Goal: Task Accomplishment & Management: Complete application form

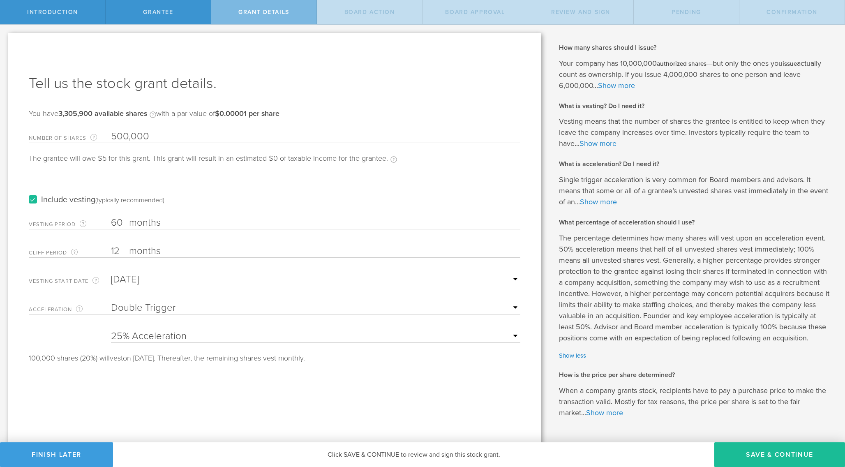
select select "double"
click at [733, 416] on p "When a company grants stock, recipients have to pay a purchase price to make th…" at bounding box center [696, 401] width 274 height 33
click at [476, 335] on select "25% Acceleration 50% Acceleration 75% Acceleration 100% Acceleration" at bounding box center [315, 336] width 409 height 12
select select "100"
click at [491, 404] on div "Tell us the stock grant details. You have 3,305,900 available shares Available …" at bounding box center [274, 250] width 533 height 434
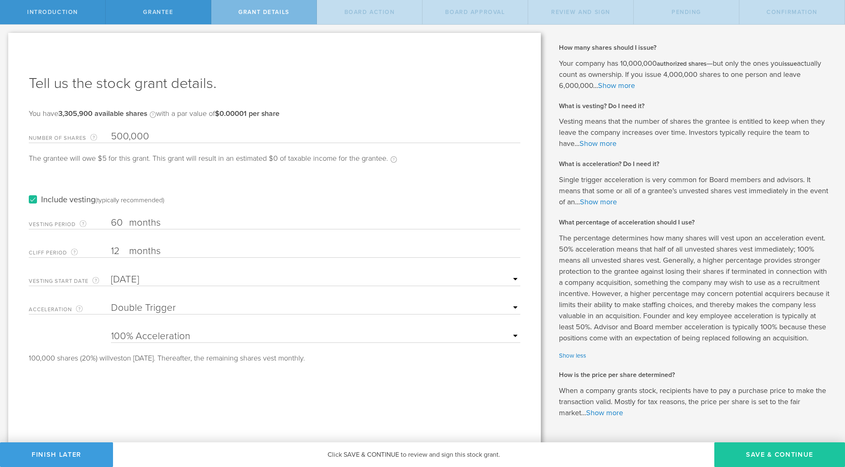
click at [741, 453] on button "Save & Continue" at bounding box center [779, 454] width 131 height 25
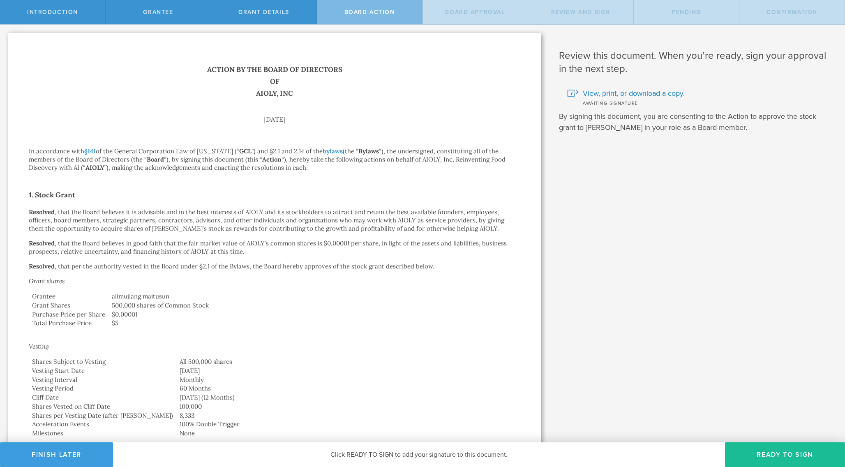
click at [741, 453] on button "Ready to Sign" at bounding box center [785, 454] width 120 height 25
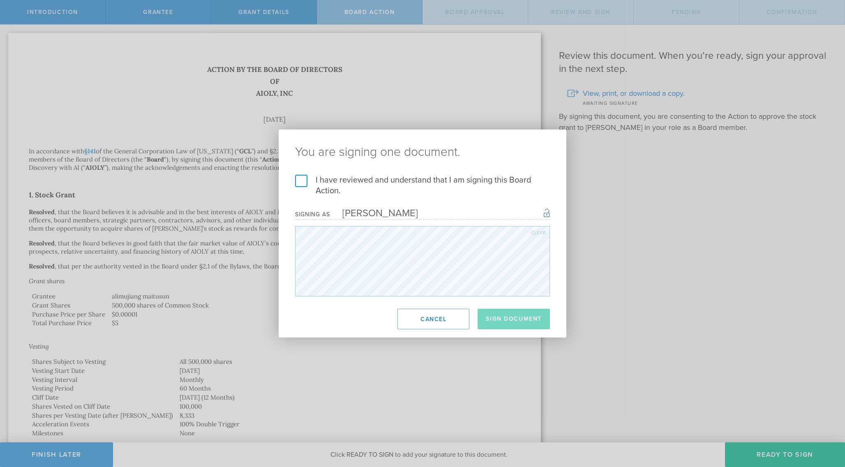
click at [391, 183] on label "I have reviewed and understand that I am signing this Board Action." at bounding box center [422, 185] width 255 height 21
click at [0, 0] on input "I have reviewed and understand that I am signing this Board Action." at bounding box center [0, 0] width 0 height 0
click at [508, 321] on button "Sign Document" at bounding box center [514, 319] width 72 height 21
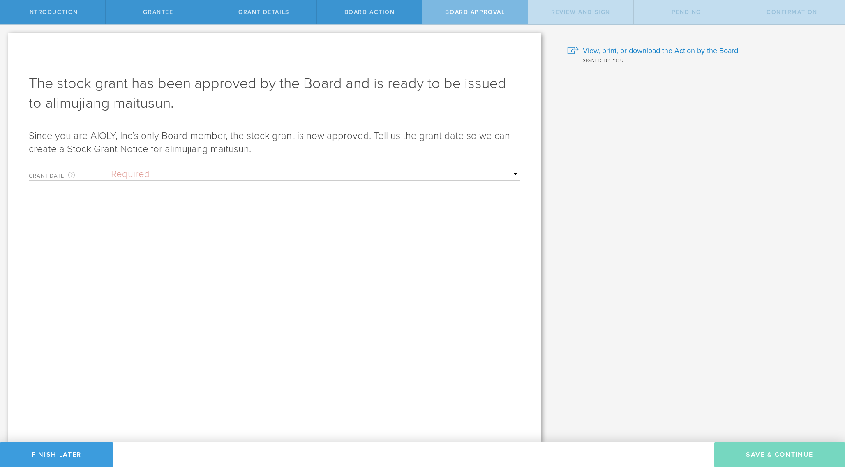
click at [173, 173] on select "Required Upon [PERSON_NAME]'s signature A specific date" at bounding box center [315, 174] width 409 height 12
select select "uponGranteeSignature"
click at [764, 458] on button "Save & Continue" at bounding box center [779, 454] width 131 height 25
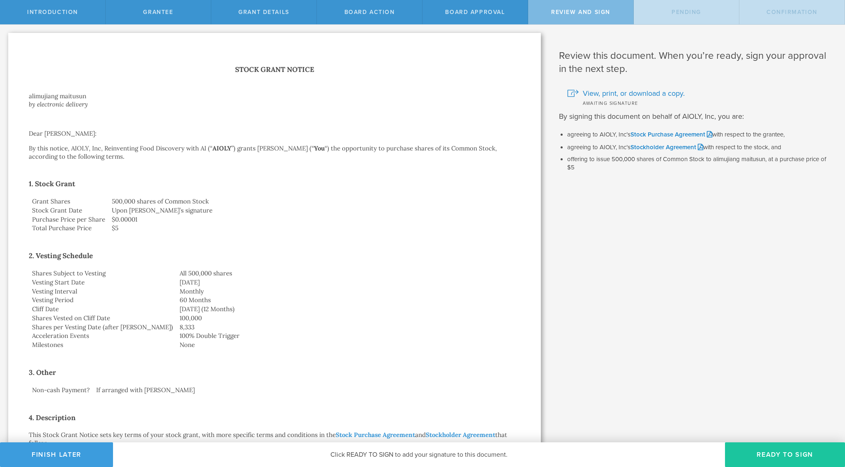
click at [768, 453] on button "Ready to Sign" at bounding box center [785, 454] width 120 height 25
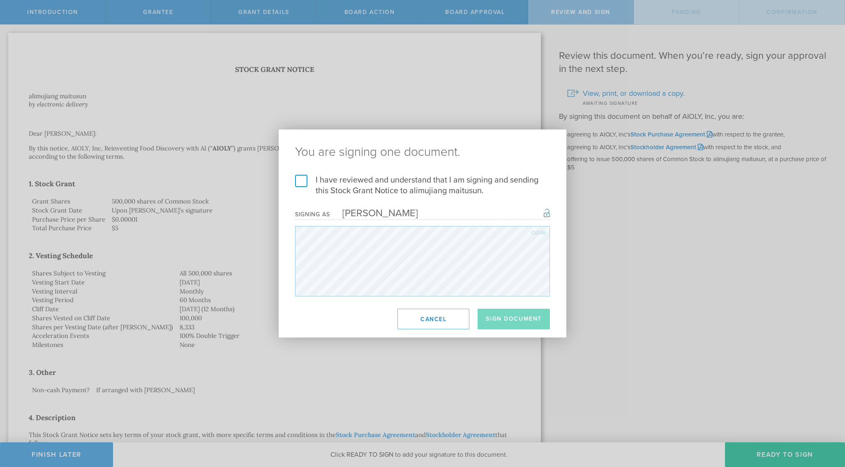
click at [349, 186] on label "I have reviewed and understand that I am signing and sending this Stock Grant N…" at bounding box center [422, 185] width 255 height 21
click at [0, 0] on input "I have reviewed and understand that I am signing and sending this Stock Grant N…" at bounding box center [0, 0] width 0 height 0
click at [500, 319] on button "Sign Document" at bounding box center [514, 319] width 72 height 21
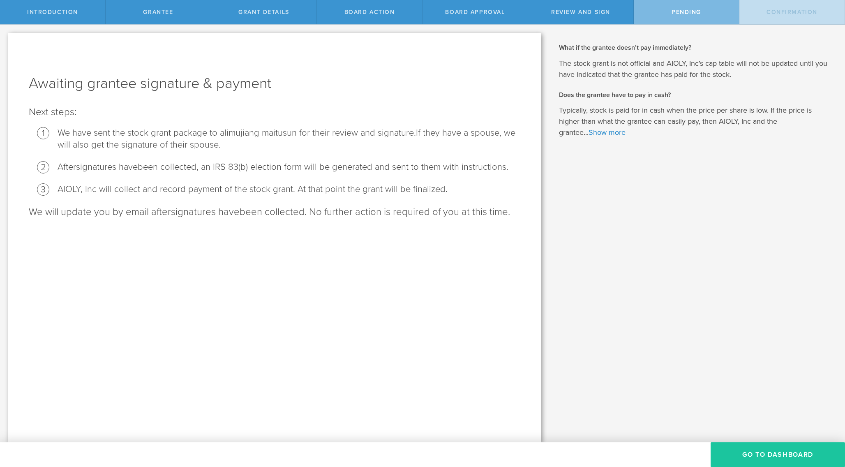
click at [744, 451] on button "Go To Dashboard" at bounding box center [778, 454] width 134 height 25
